Goal: Information Seeking & Learning: Learn about a topic

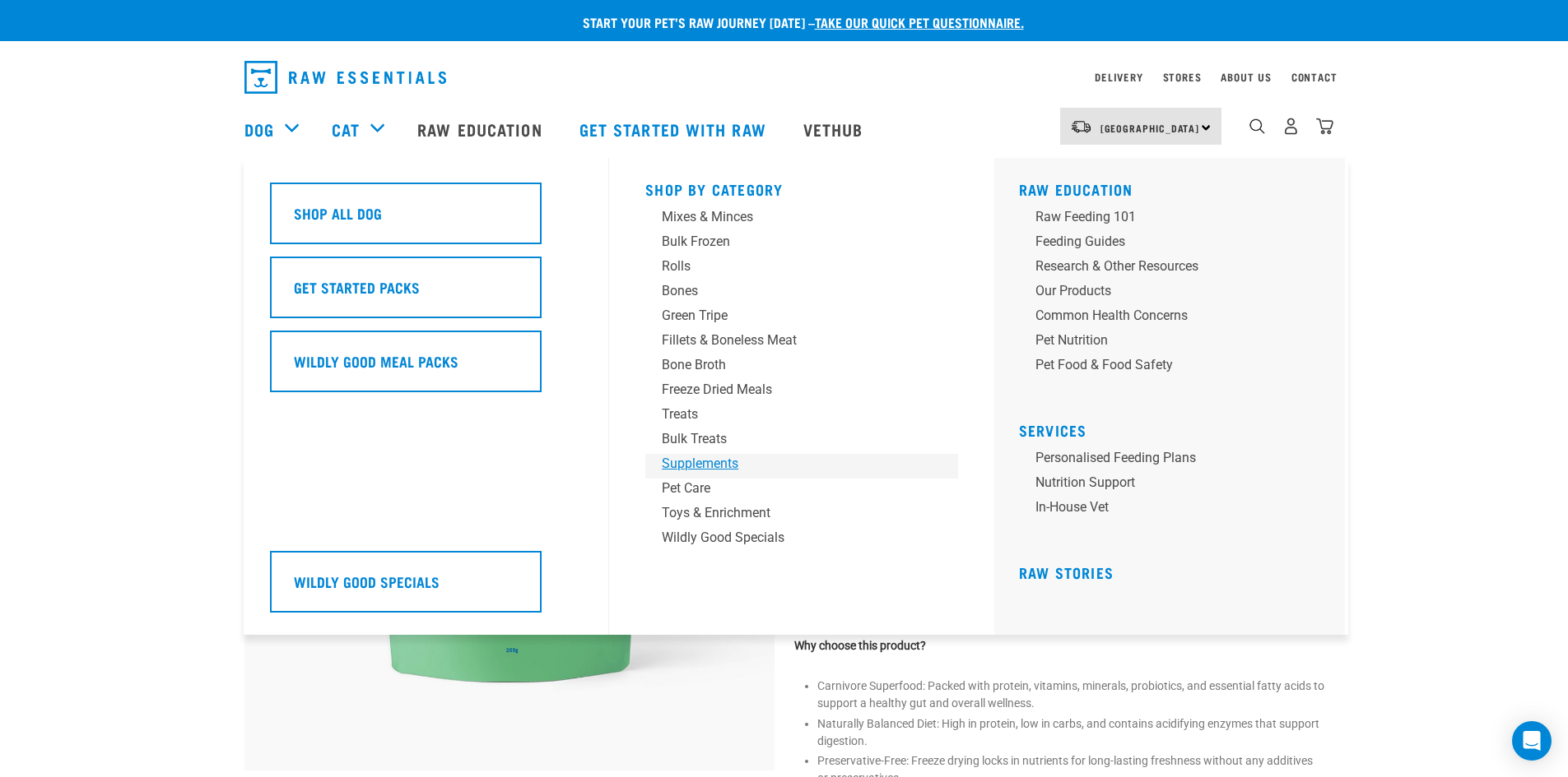
click at [720, 464] on div "Supplements" at bounding box center [791, 464] width 257 height 20
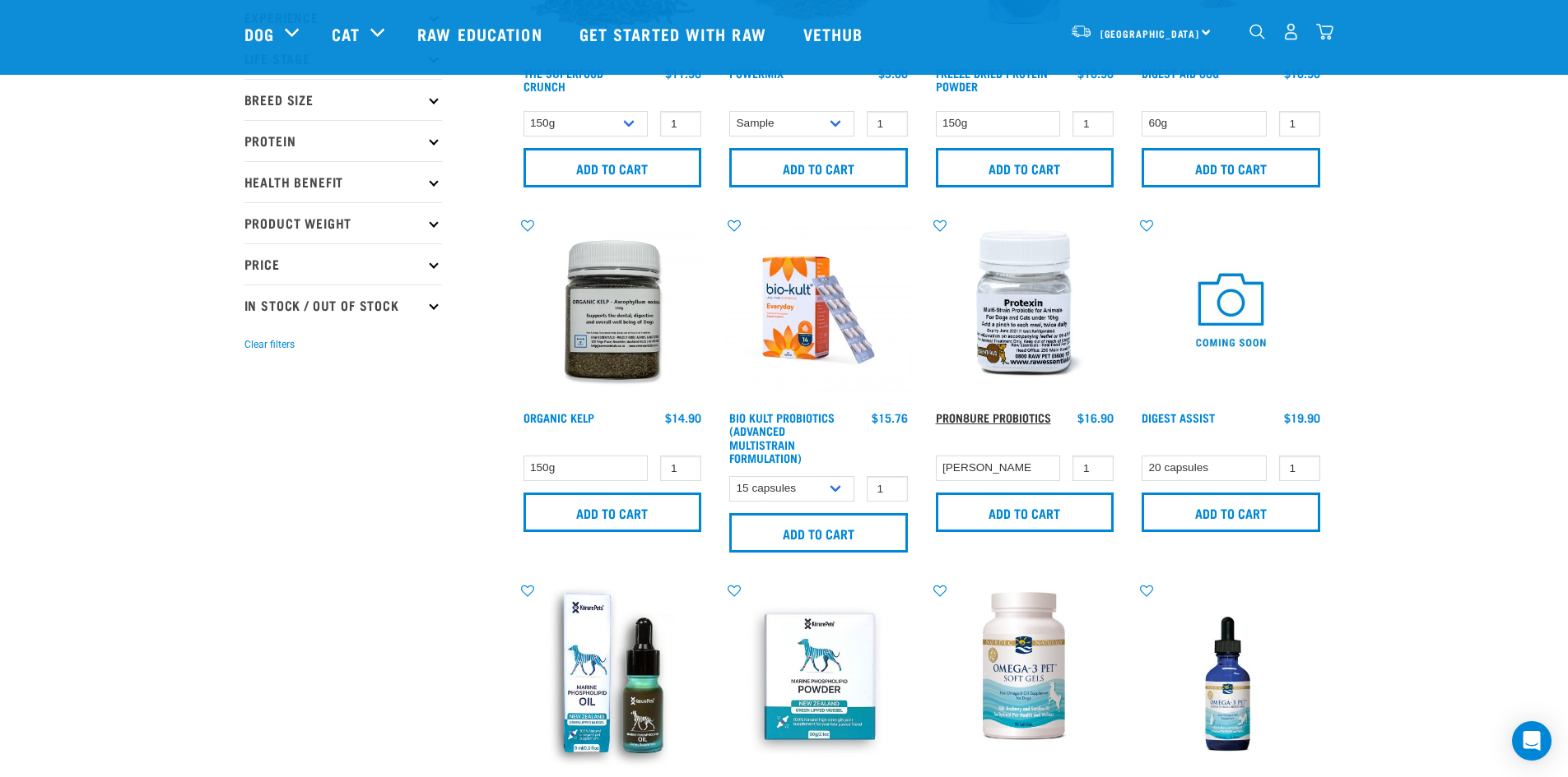
scroll to position [247, 0]
click at [964, 417] on link "ProN8ure Probiotics" at bounding box center [993, 417] width 115 height 6
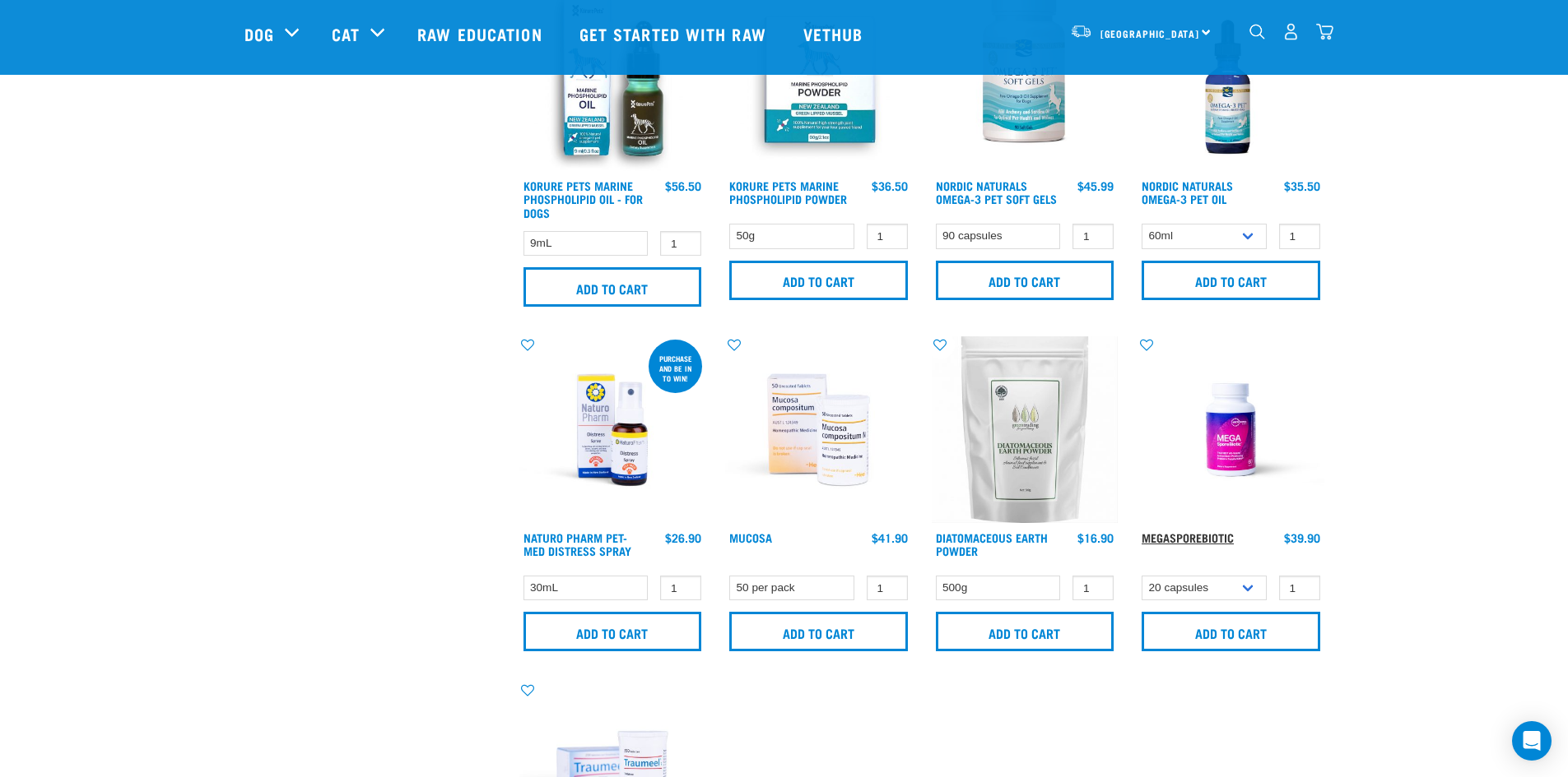
scroll to position [845, 0]
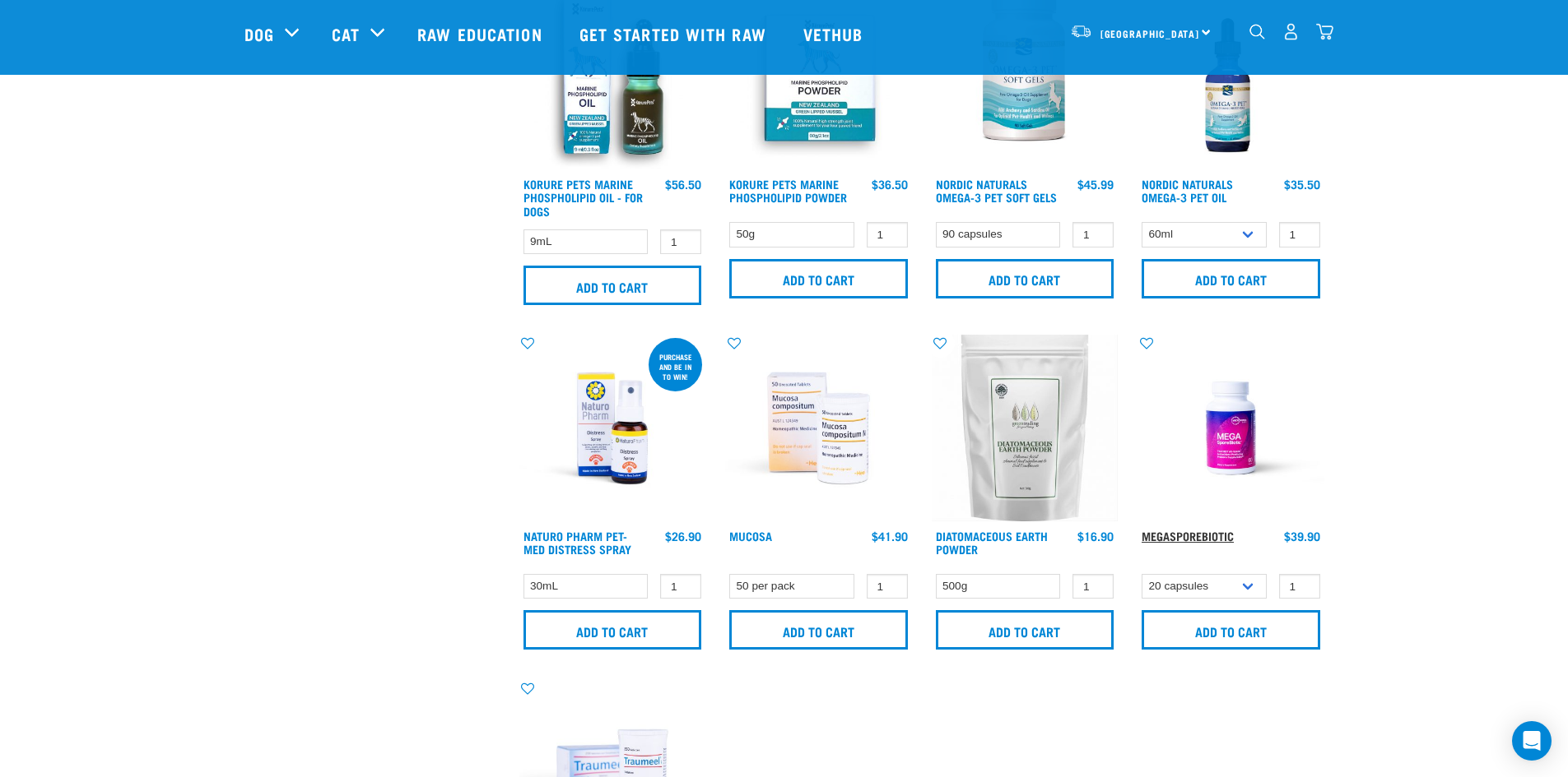
click at [1197, 536] on link "MegaSporeBiotic" at bounding box center [1187, 536] width 92 height 6
